Goal: Information Seeking & Learning: Learn about a topic

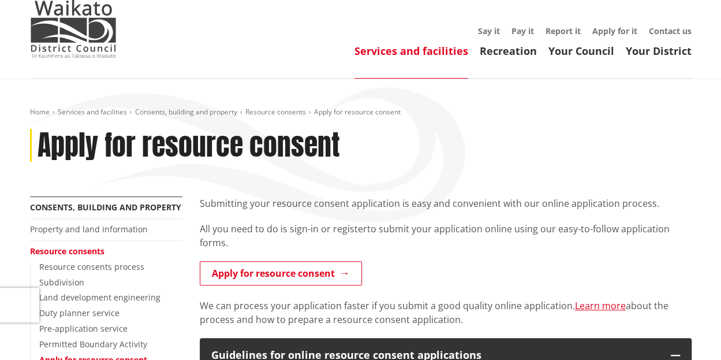
scroll to position [116, 0]
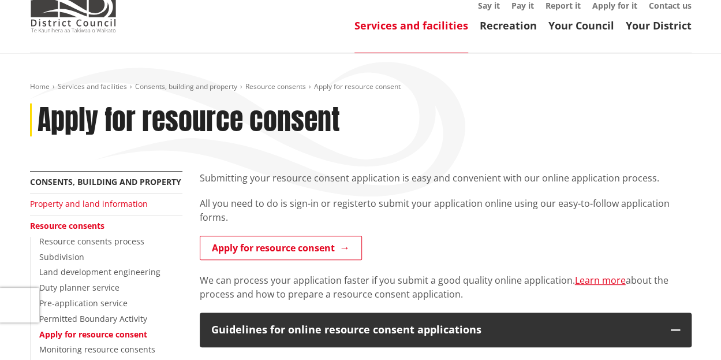
click at [105, 198] on link "Property and land information" at bounding box center [89, 203] width 118 height 11
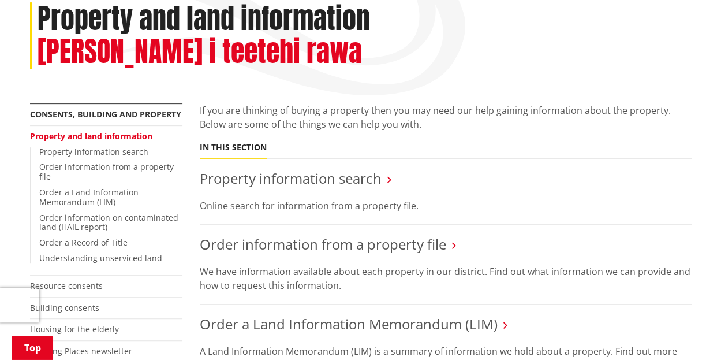
scroll to position [231, 0]
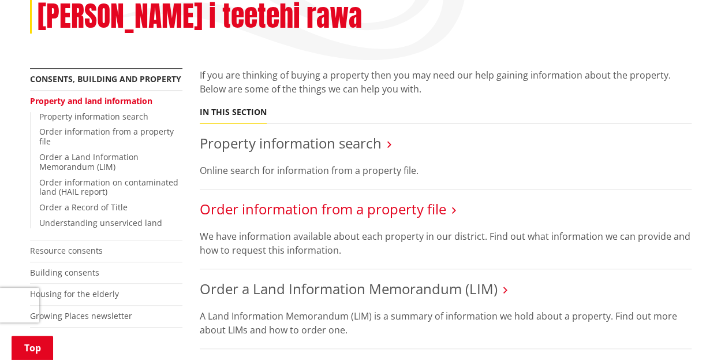
click at [307, 199] on link "Order information from a property file" at bounding box center [323, 208] width 247 height 19
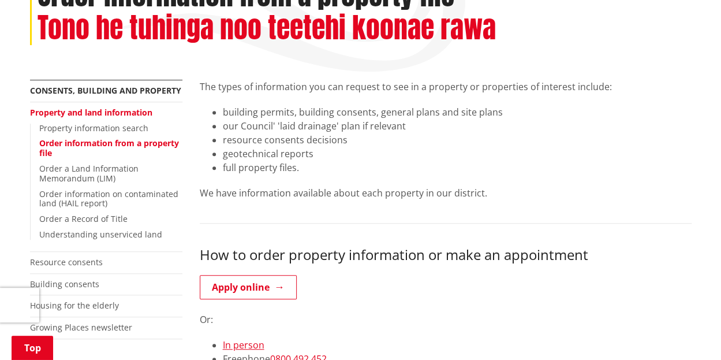
scroll to position [347, 0]
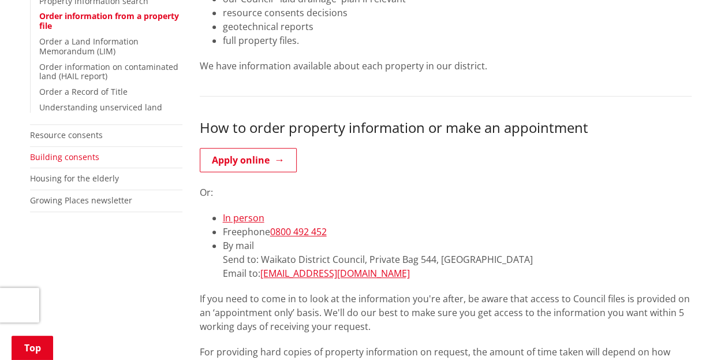
click at [82, 159] on link "Building consents" at bounding box center [64, 156] width 69 height 11
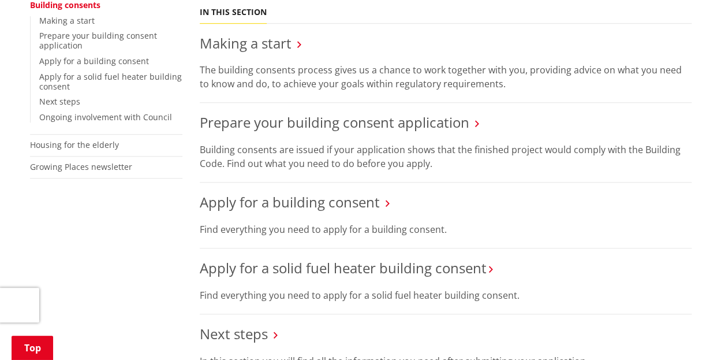
scroll to position [347, 0]
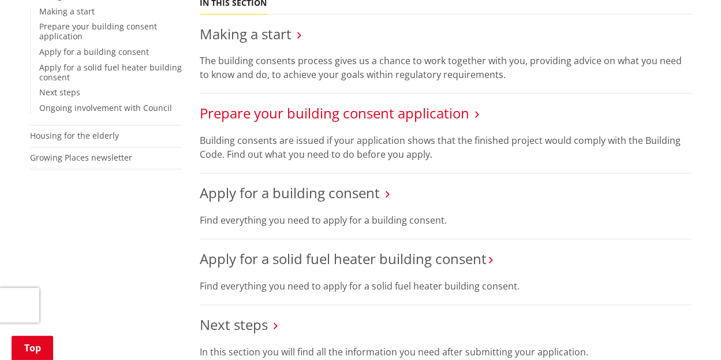
click at [302, 109] on link "Prepare your building consent application" at bounding box center [335, 112] width 270 height 19
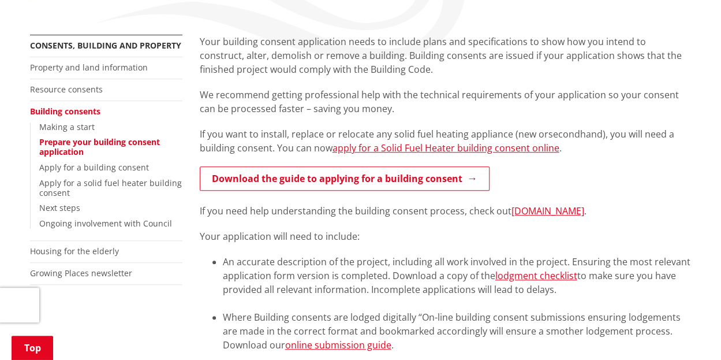
scroll to position [116, 0]
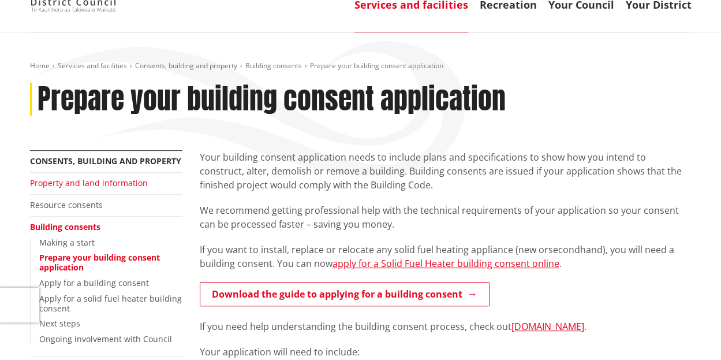
click at [70, 180] on link "Property and land information" at bounding box center [89, 182] width 118 height 11
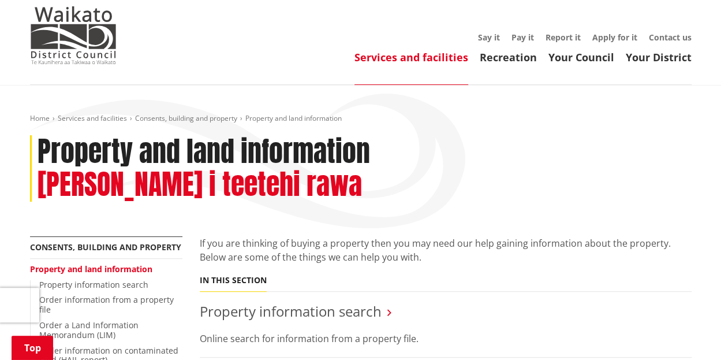
scroll to position [173, 0]
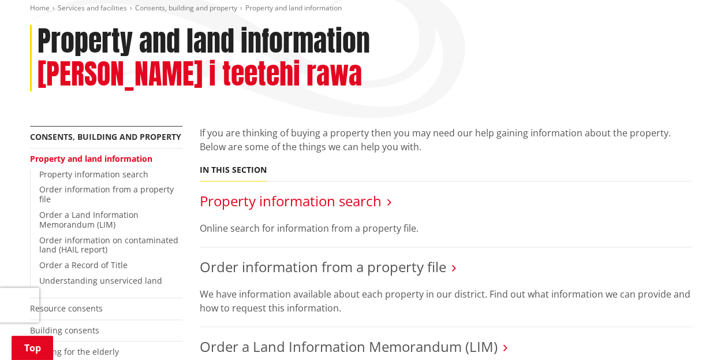
click at [257, 191] on link "Property information search" at bounding box center [291, 200] width 182 height 19
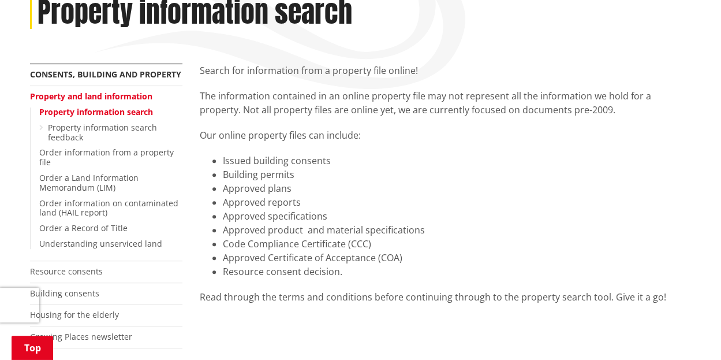
scroll to position [58, 0]
